Goal: Check status

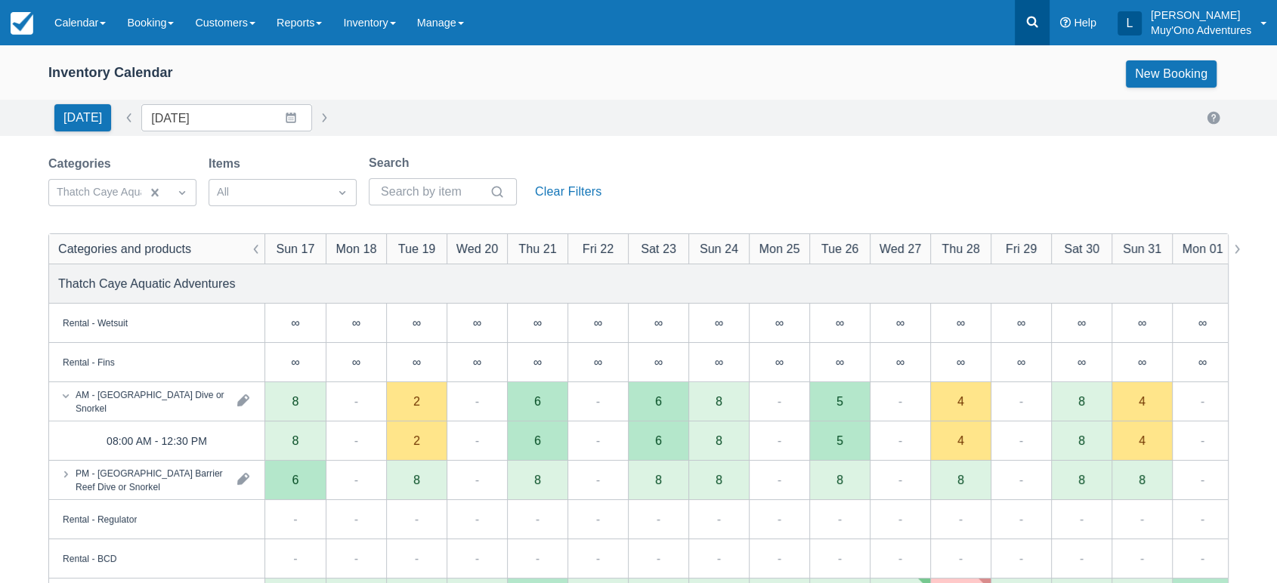
click at [1035, 26] on icon at bounding box center [1032, 21] width 15 height 15
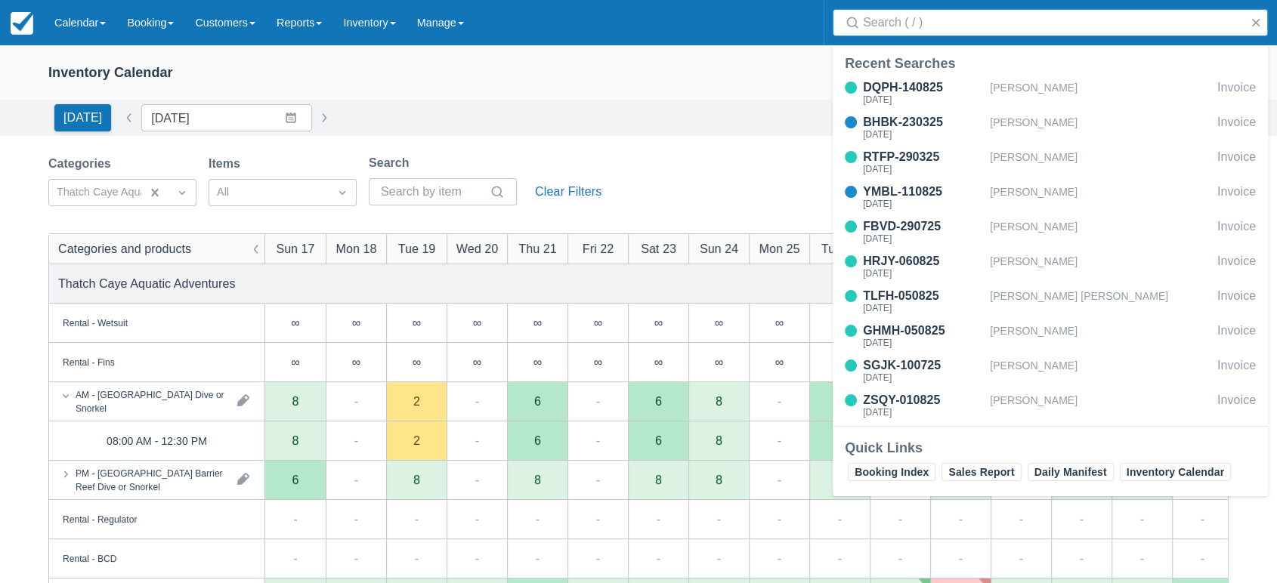
click at [952, 20] on input "Search" at bounding box center [1053, 22] width 381 height 27
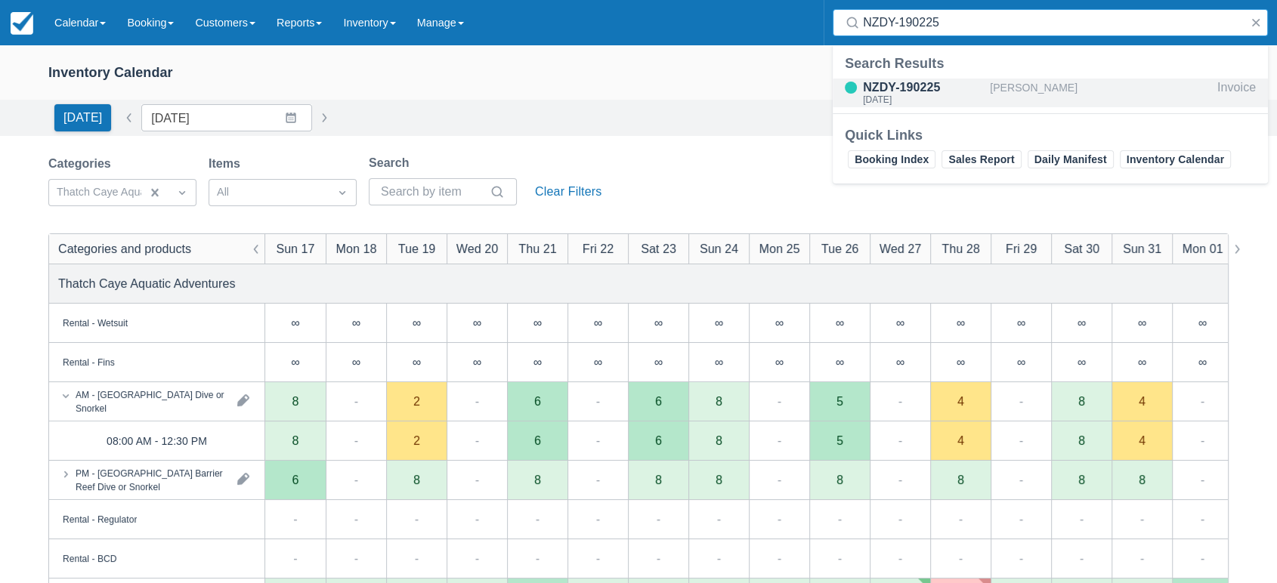
type input "NZDY-190225"
click at [927, 85] on div "NZDY-190225" at bounding box center [923, 88] width 121 height 18
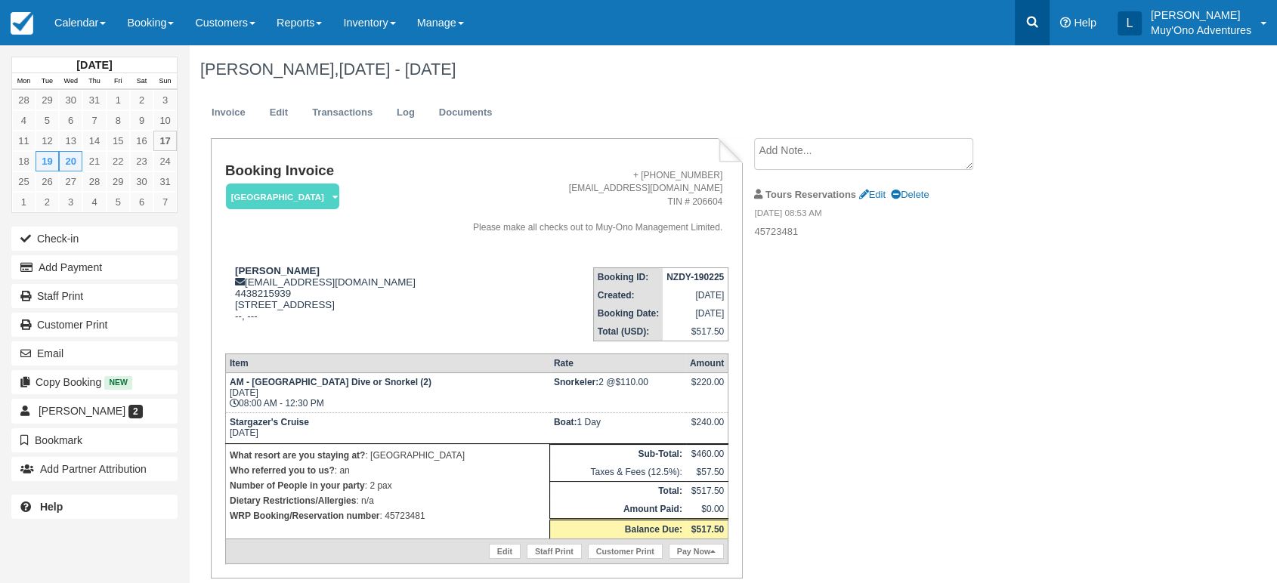
click at [1036, 26] on icon at bounding box center [1032, 22] width 11 height 11
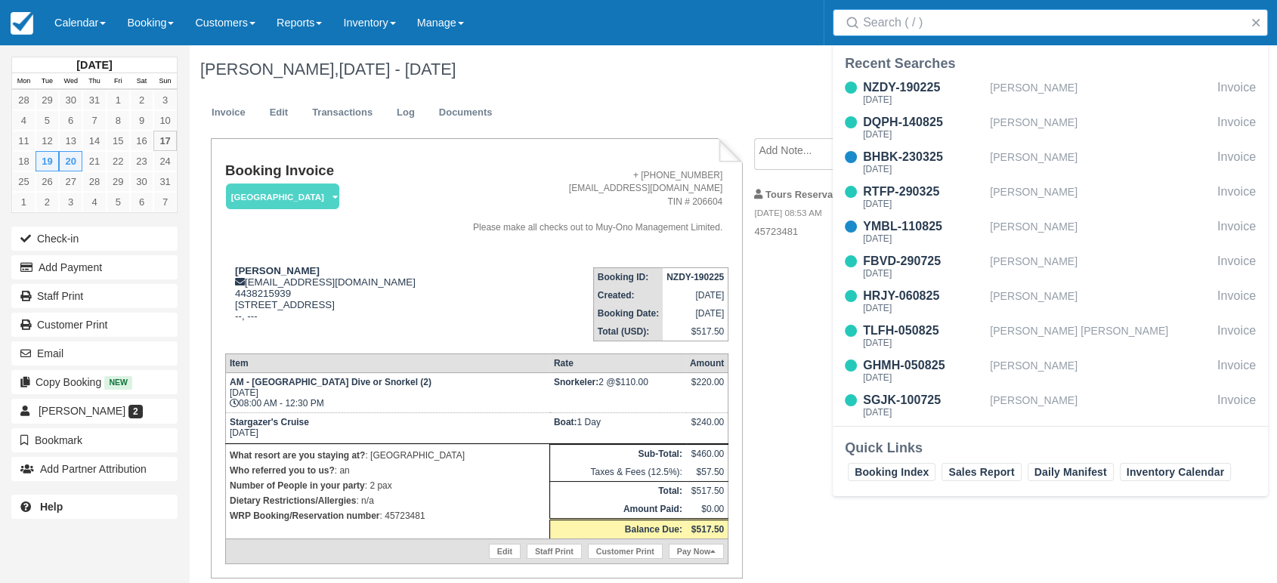
click at [931, 23] on input "Search" at bounding box center [1053, 22] width 381 height 27
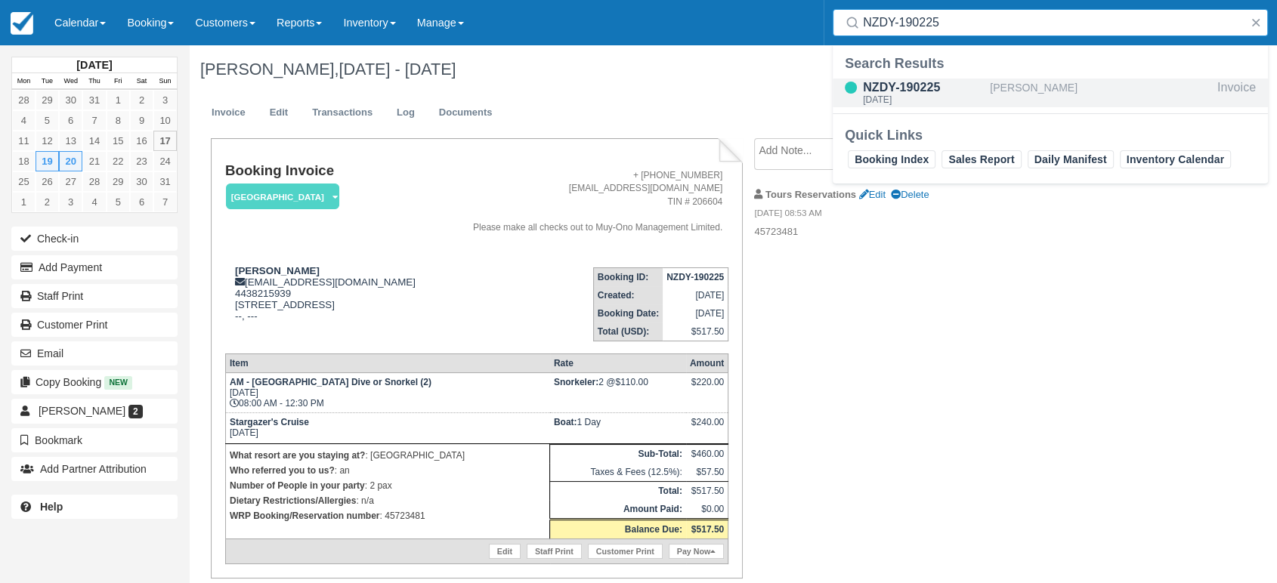
type input "NZDY-190225"
click at [919, 86] on div "NZDY-190225" at bounding box center [923, 88] width 121 height 18
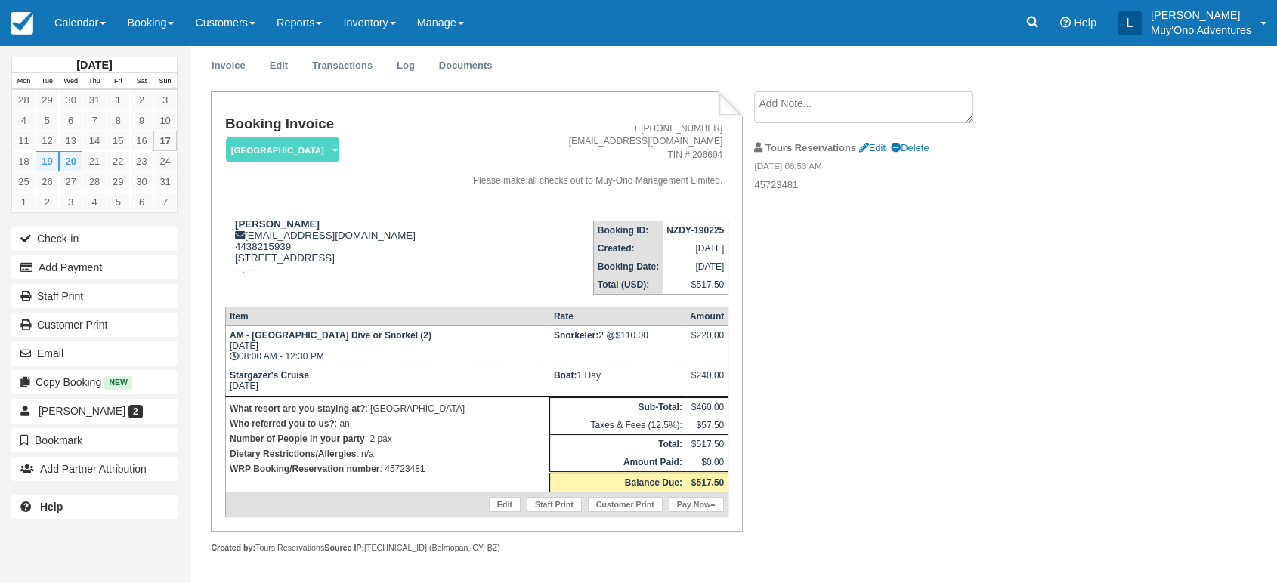
scroll to position [52, 0]
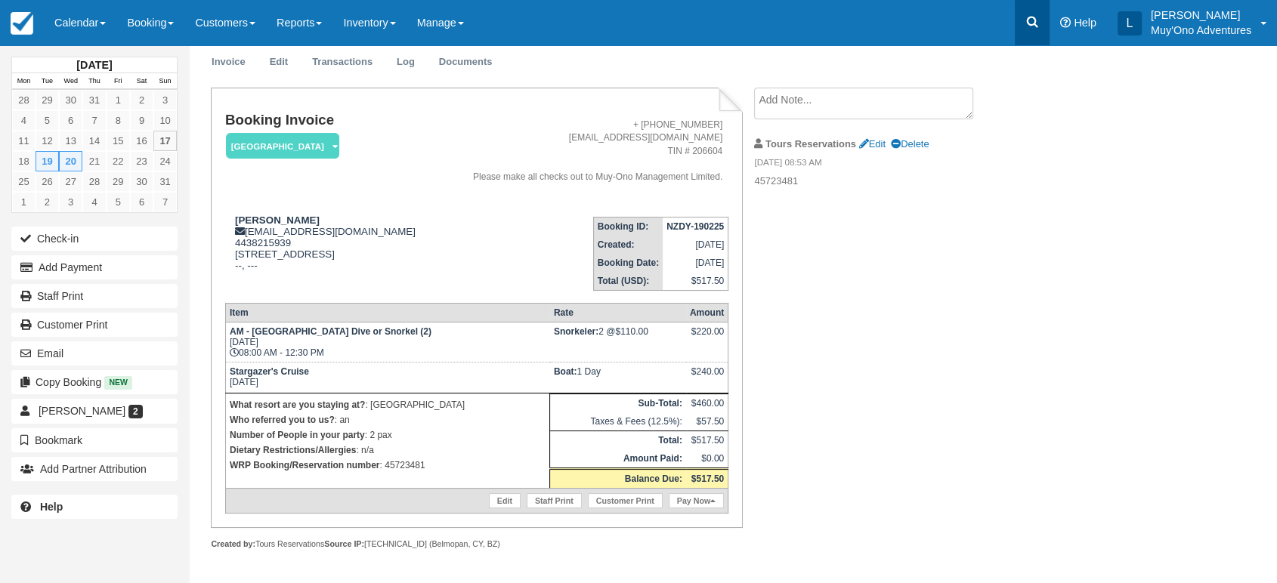
click at [1028, 29] on icon at bounding box center [1032, 21] width 15 height 15
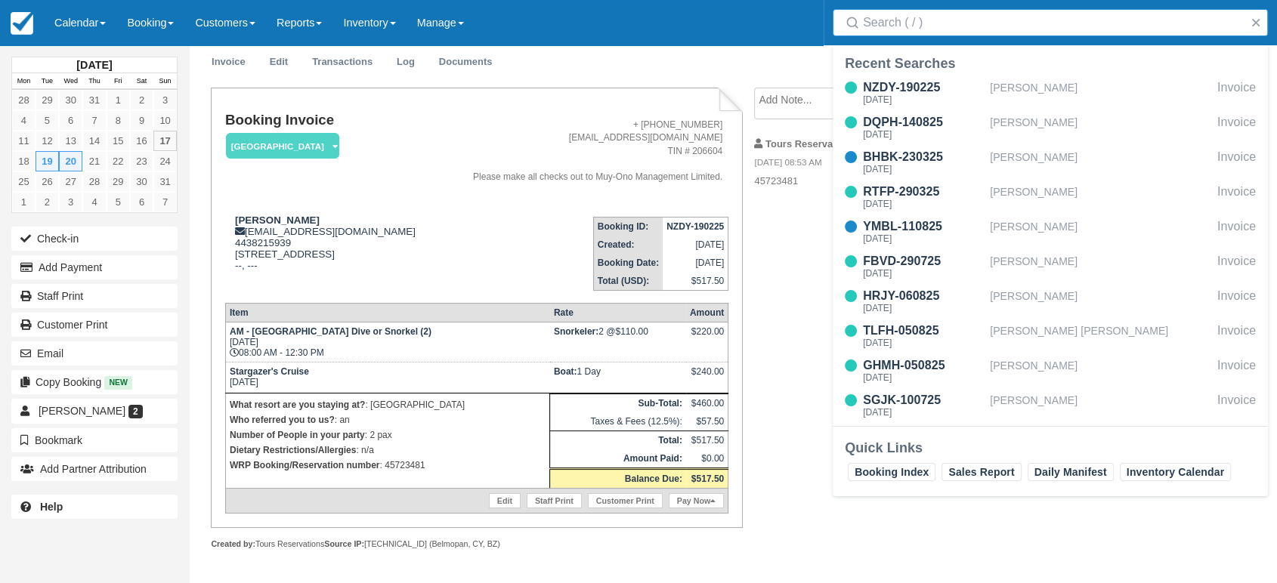
click at [960, 35] on input "Search" at bounding box center [1053, 22] width 381 height 27
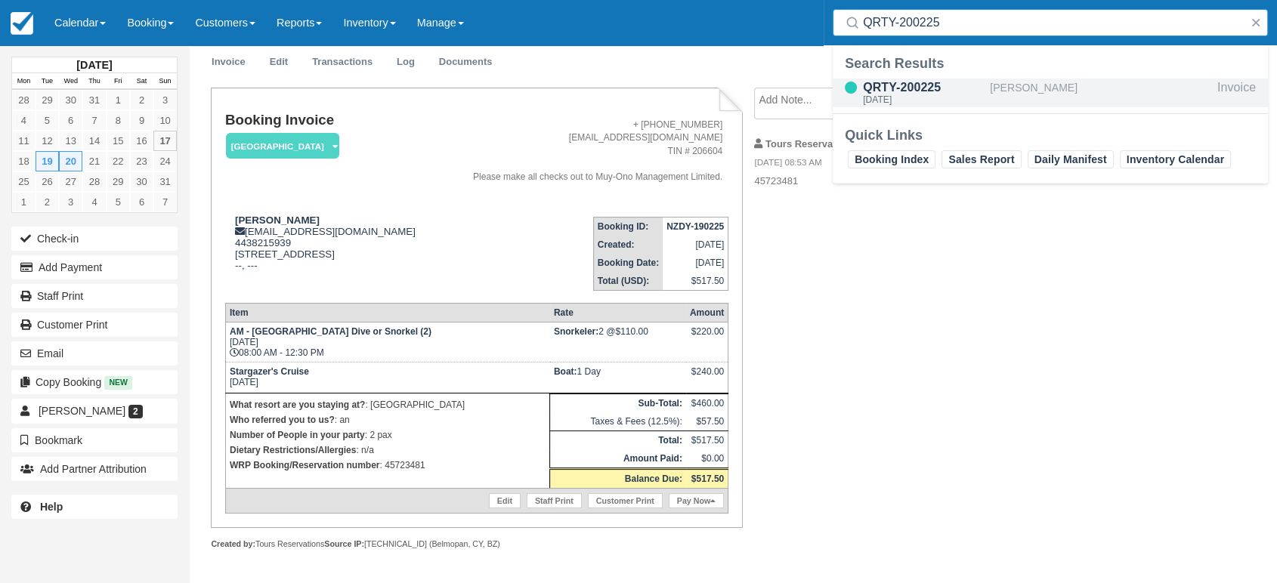
type input "QRTY-200225"
click at [996, 86] on div "[PERSON_NAME]" at bounding box center [1100, 93] width 221 height 29
